Goal: Transaction & Acquisition: Purchase product/service

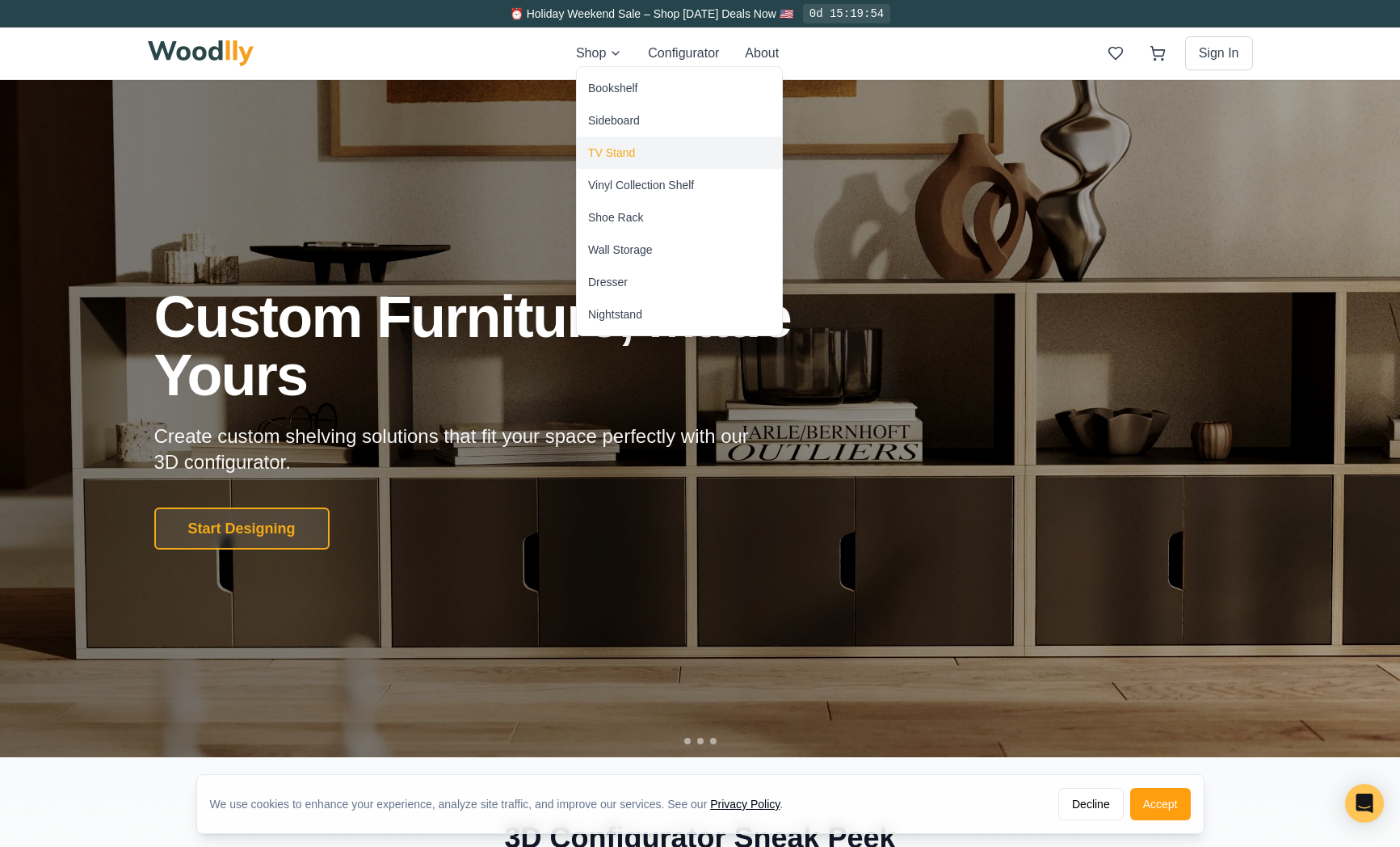
click at [626, 148] on div "TV Stand" at bounding box center [611, 152] width 47 height 16
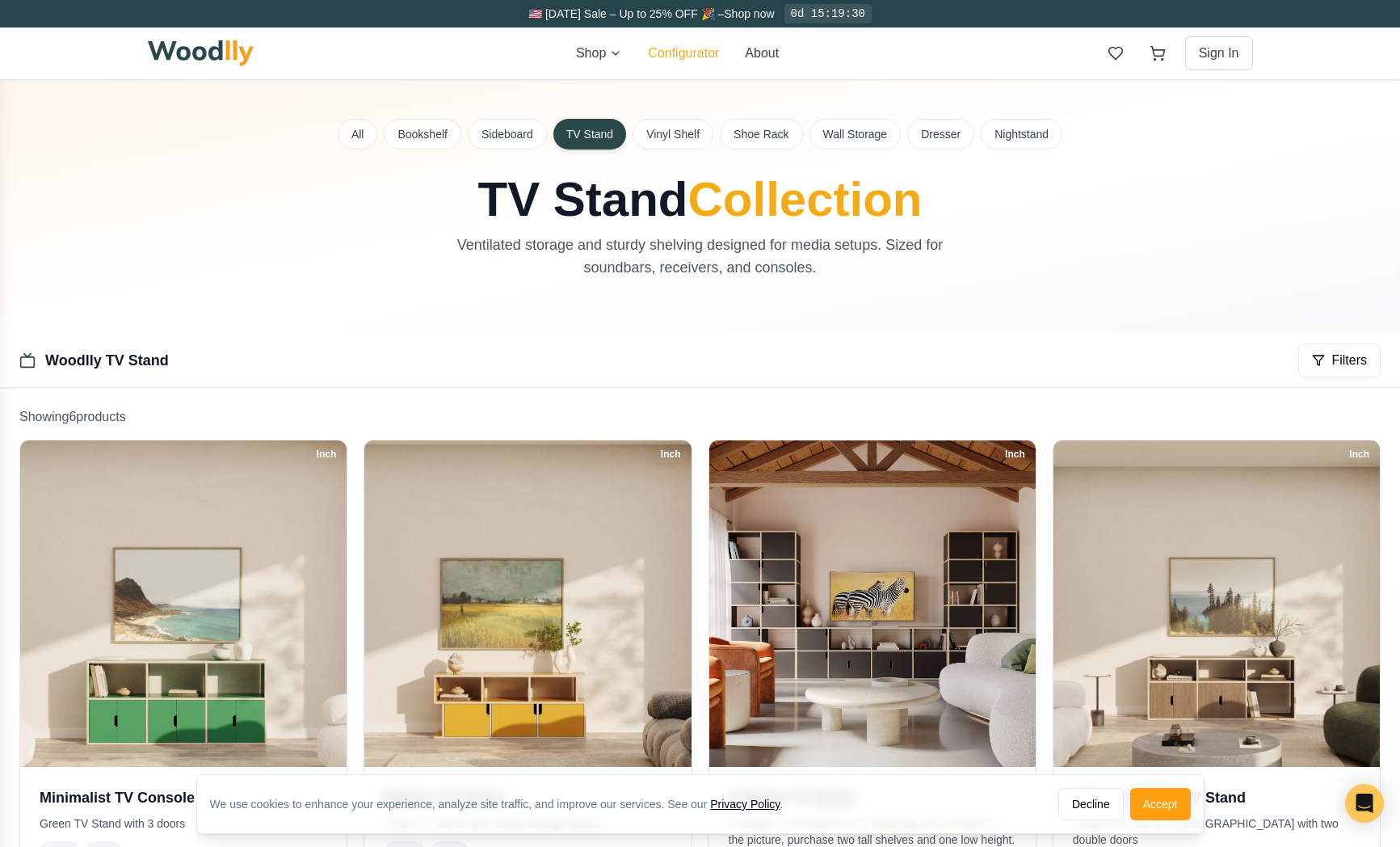
click at [688, 60] on button "Configurator" at bounding box center [684, 53] width 71 height 19
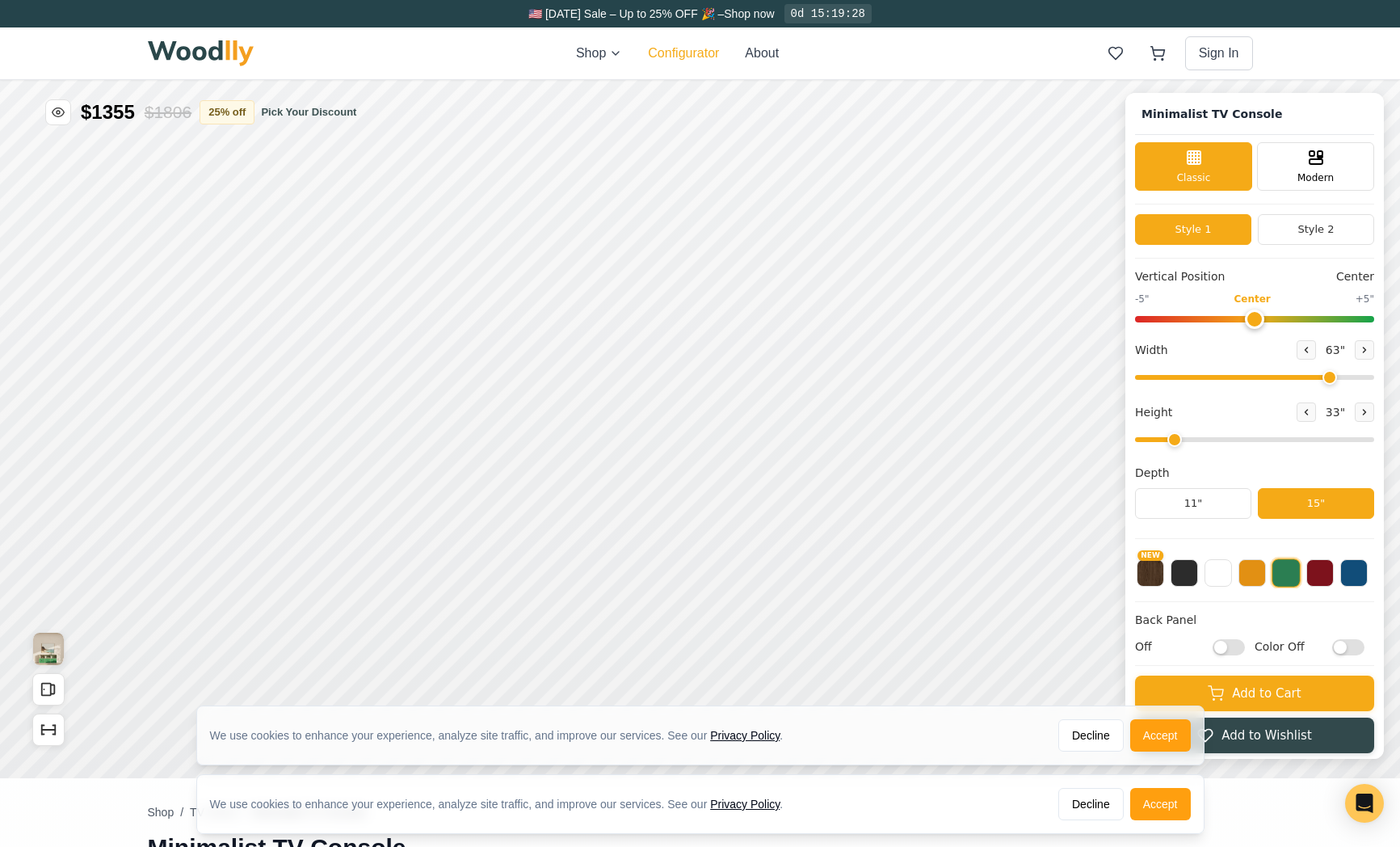
type input "63"
type input "2"
